Goal: Transaction & Acquisition: Purchase product/service

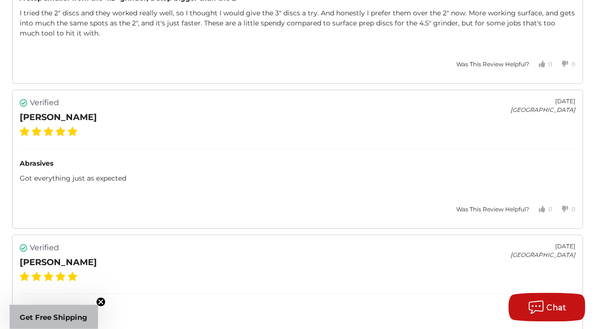
scroll to position [1532, 0]
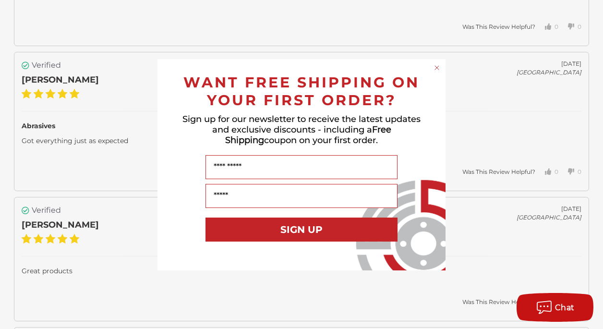
click at [435, 67] on circle "Close dialog" at bounding box center [436, 67] width 9 height 9
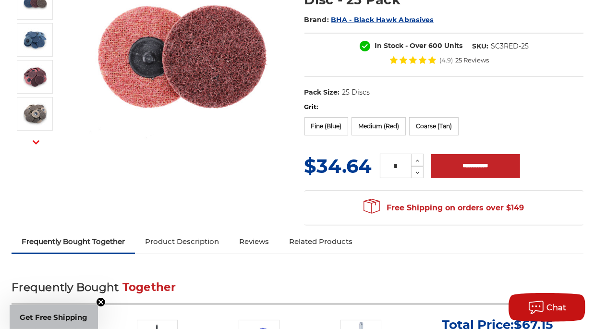
scroll to position [0, 0]
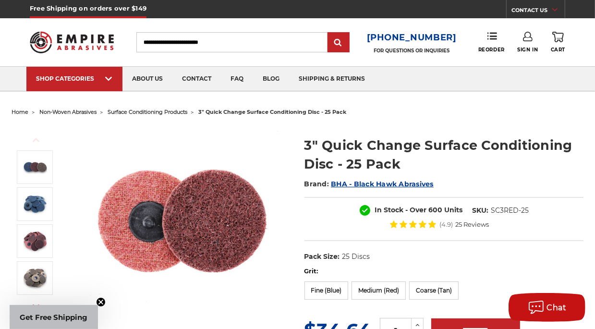
click at [69, 110] on span "non-woven abrasives" at bounding box center [67, 111] width 57 height 7
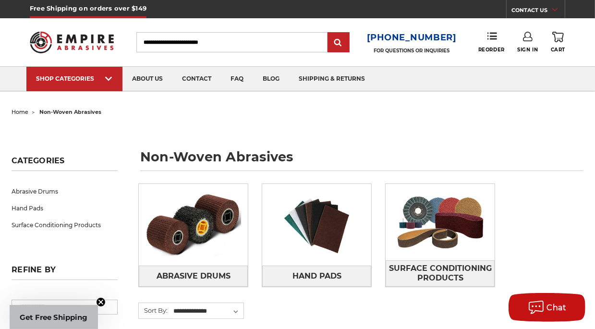
click at [22, 112] on span "home" at bounding box center [20, 111] width 17 height 7
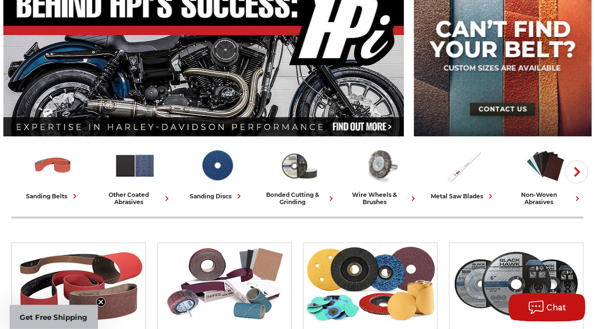
scroll to position [152, 0]
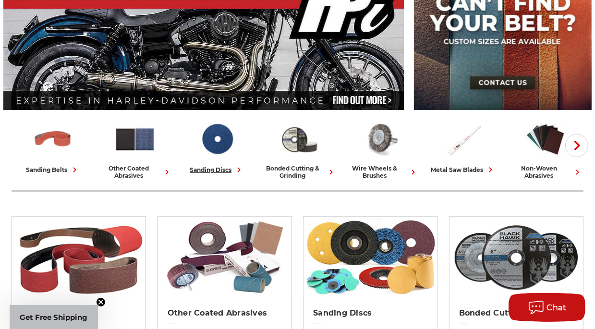
click at [218, 170] on div "sanding discs" at bounding box center [217, 170] width 54 height 10
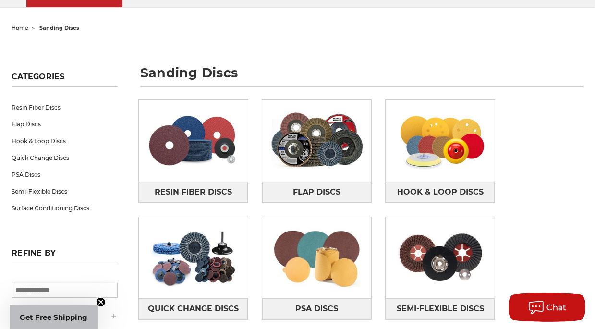
scroll to position [101, 0]
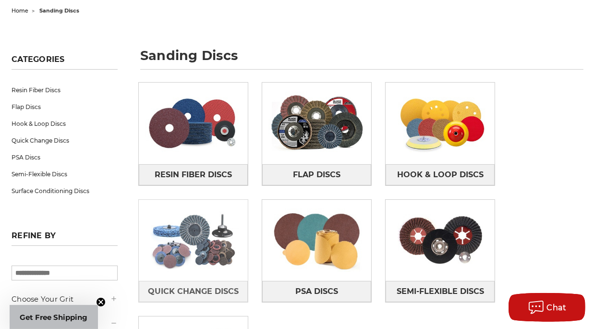
click at [198, 229] on img at bounding box center [193, 240] width 109 height 76
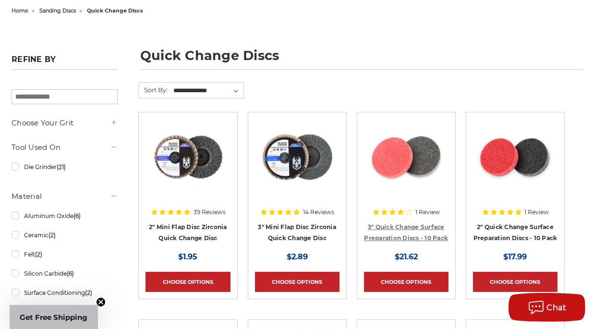
click at [423, 224] on link "3" Quick Change Surface Preparation Discs - 10 Pack" at bounding box center [406, 232] width 84 height 18
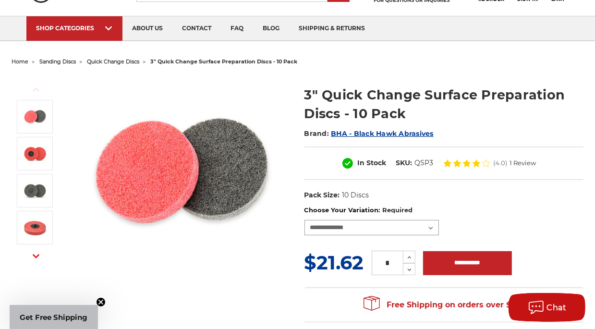
click at [304, 220] on select "**********" at bounding box center [371, 227] width 134 height 15
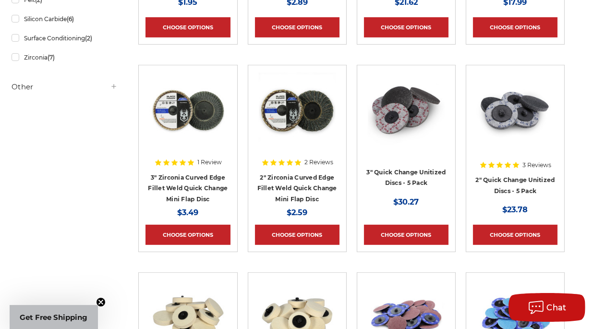
scroll to position [355, 0]
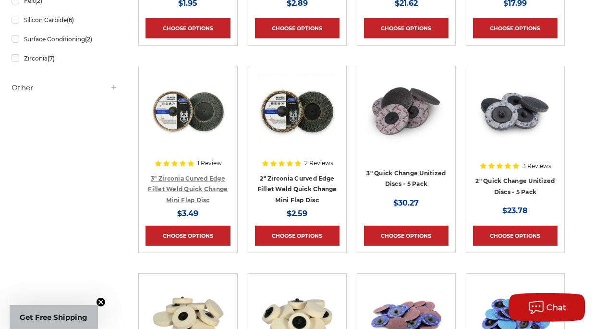
click at [177, 185] on link "3" Zirconia Curved Edge Fillet Weld Quick Change Mini Flap Disc" at bounding box center [188, 189] width 80 height 29
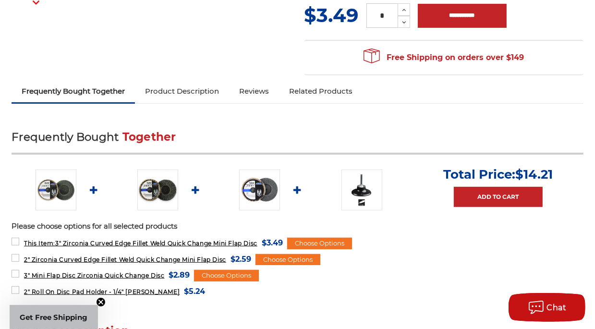
scroll to position [355, 0]
